Goal: Navigation & Orientation: Find specific page/section

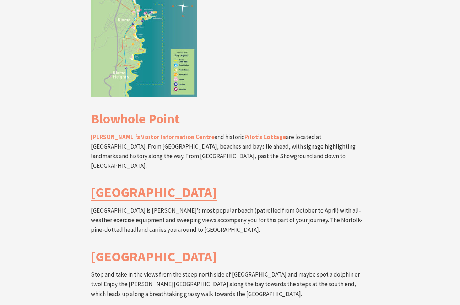
scroll to position [1351, 0]
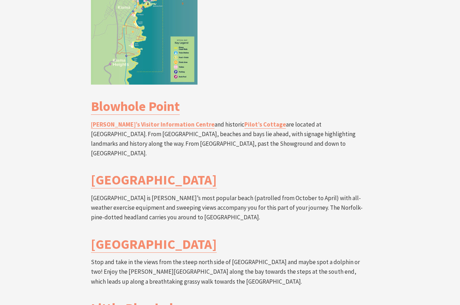
click at [6, 219] on section "Mid Section Kiama Blowhole to [GEOGRAPHIC_DATA] Grade: Medium/Hard Distance: 6 …" at bounding box center [230, 146] width 460 height 638
click at [23, 58] on div "Mid Section Kiama Blowhole to [GEOGRAPHIC_DATA] Grade: Medium/Hard Distance: 6 …" at bounding box center [230, 155] width 426 height 618
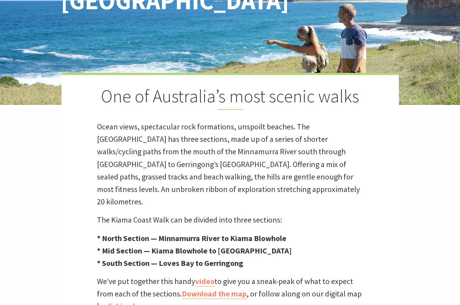
scroll to position [0, 0]
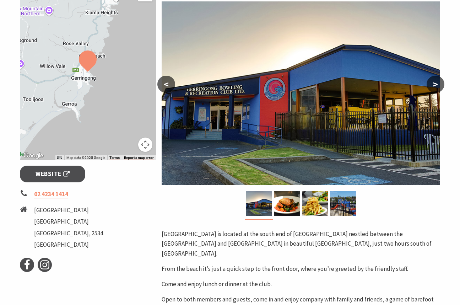
scroll to position [142, 0]
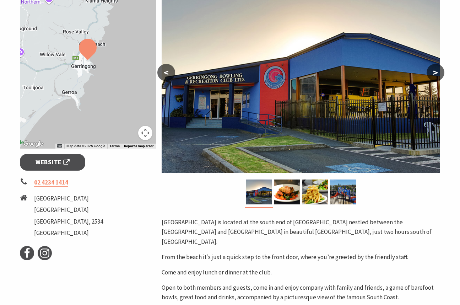
click at [11, 119] on section "Home Things To Do Sports & Fitness Gerringong Bowling & Recreation Club Gerring…" at bounding box center [230, 145] width 460 height 499
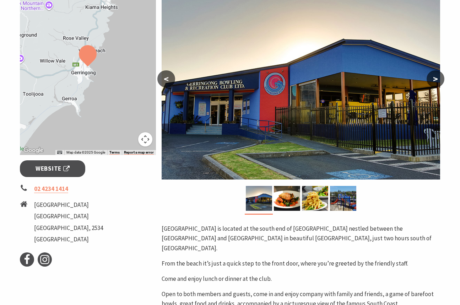
scroll to position [0, 0]
